Goal: Information Seeking & Learning: Learn about a topic

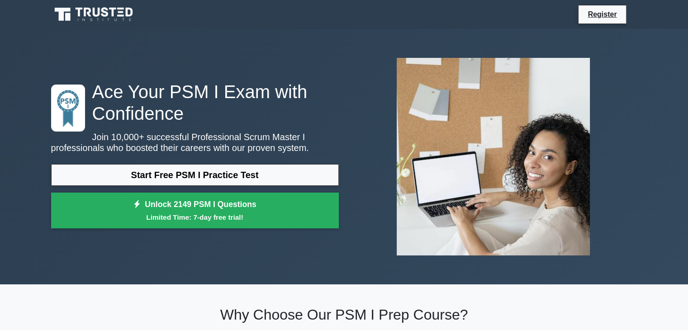
scroll to position [24, 0]
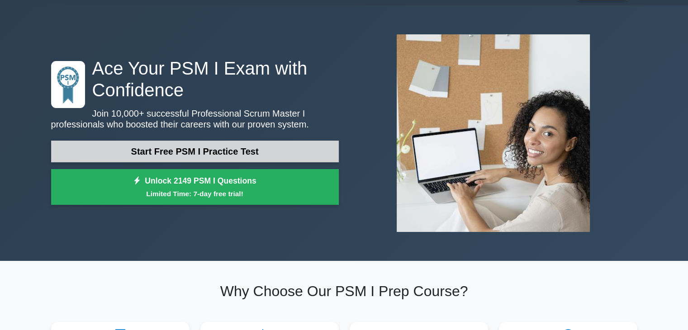
click at [275, 157] on link "Start Free PSM I Practice Test" at bounding box center [195, 152] width 288 height 22
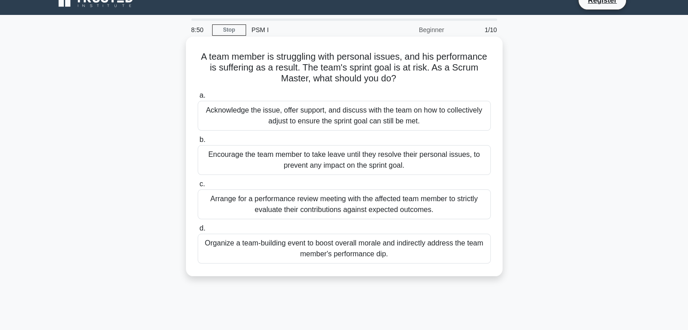
scroll to position [14, 0]
click at [362, 124] on div "Acknowledge the issue, offer support, and discuss with the team on how to colle…" at bounding box center [344, 115] width 293 height 30
click at [198, 98] on input "a. Acknowledge the issue, offer support, and discuss with the team on how to co…" at bounding box center [198, 95] width 0 height 6
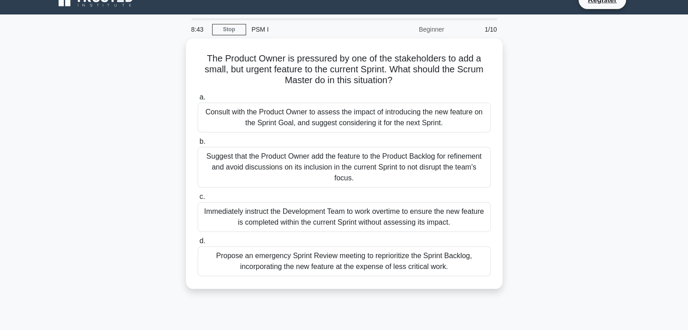
scroll to position [0, 0]
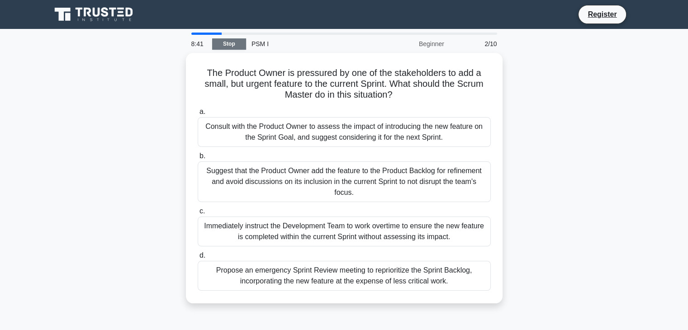
click at [222, 45] on link "Stop" at bounding box center [229, 43] width 34 height 11
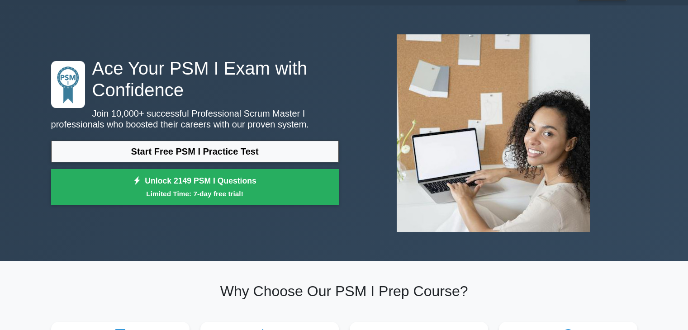
click at [528, 8] on div "Ace Your PSM I Exam with Confidence Join 10,000+ successful Professional Scrum …" at bounding box center [344, 132] width 597 height 255
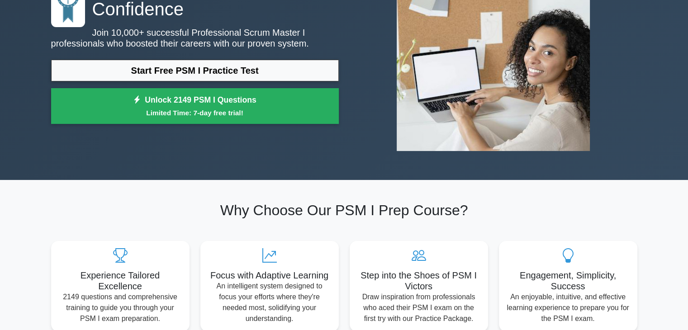
scroll to position [105, 0]
